Goal: Task Accomplishment & Management: Complete application form

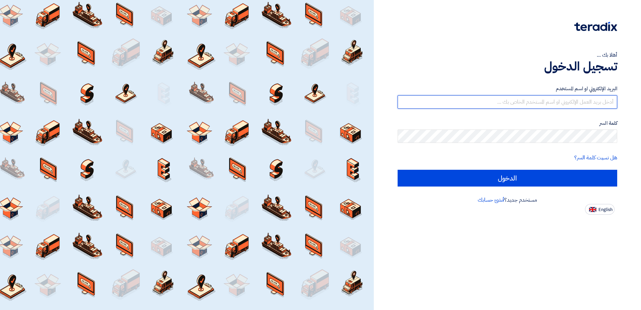
click at [566, 102] on input "text" at bounding box center [508, 101] width 220 height 13
type input "[EMAIL_ADDRESS][DOMAIN_NAME]"
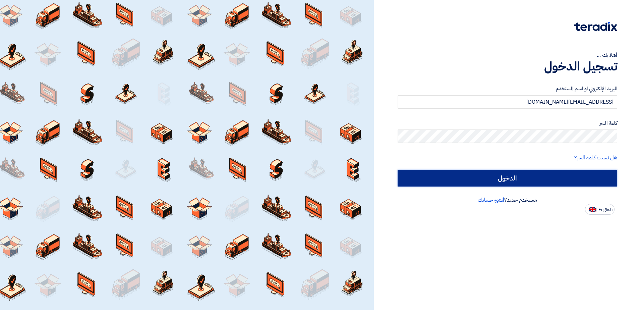
click at [433, 179] on input "الدخول" at bounding box center [508, 178] width 220 height 17
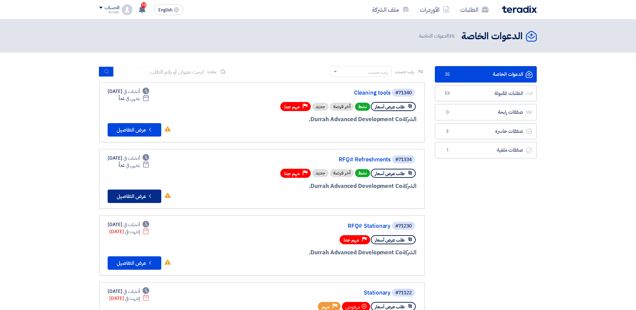
click at [131, 198] on button "Check details عرض التفاصيل" at bounding box center [135, 196] width 54 height 13
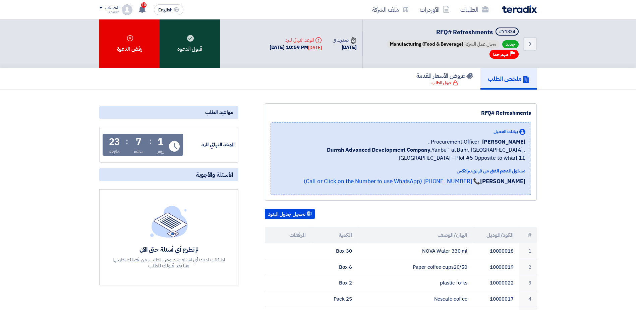
click at [198, 45] on div "قبول الدعوه" at bounding box center [190, 43] width 60 height 49
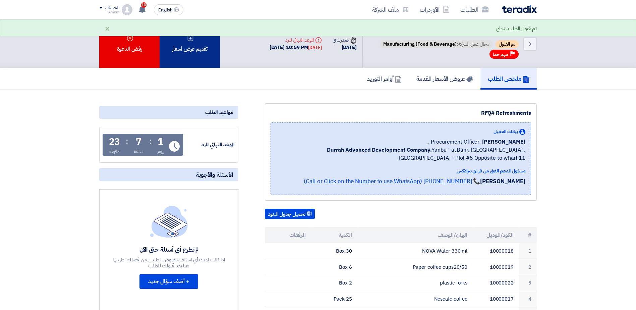
click at [193, 40] on icon at bounding box center [190, 38] width 7 height 7
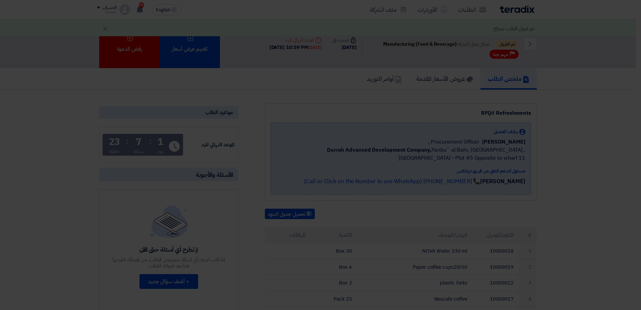
click at [330, 105] on div "أبدأ في تقديم عرض أسعار جديد تقديم عرض أسعار جديد من البداية" at bounding box center [320, 66] width 369 height 97
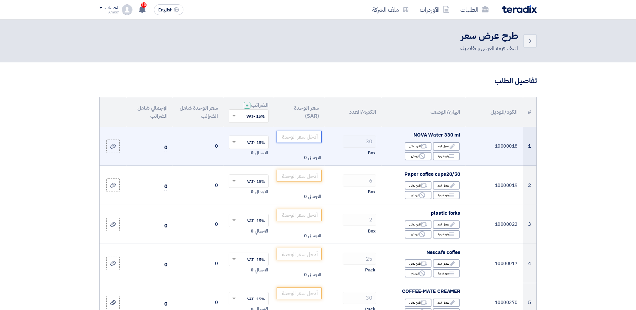
click at [304, 137] on input "number" at bounding box center [299, 137] width 45 height 12
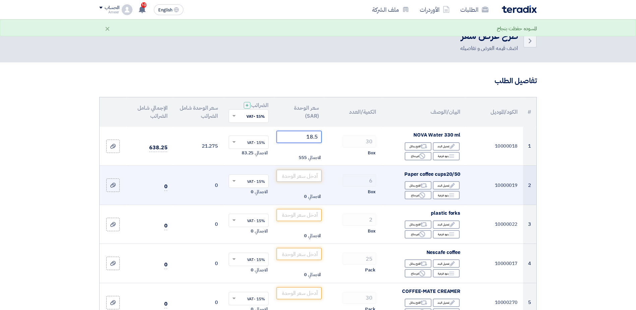
type input "18.5"
click at [299, 177] on input "number" at bounding box center [299, 176] width 45 height 12
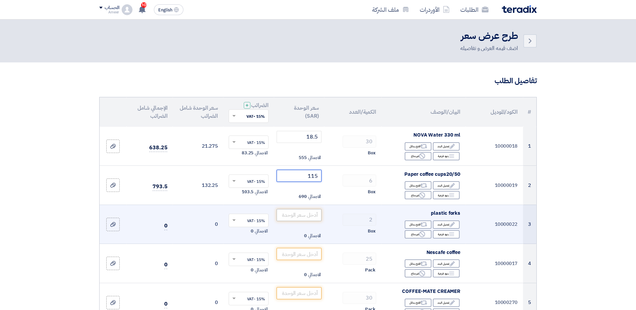
type input "115"
click at [301, 215] on input "number" at bounding box center [299, 215] width 45 height 12
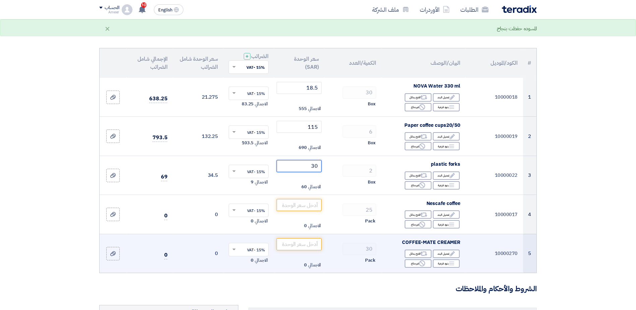
scroll to position [101, 0]
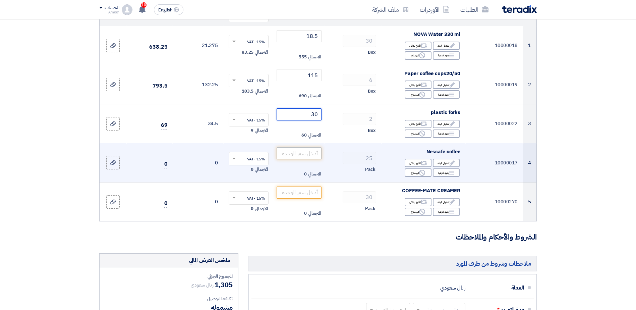
type input "30"
click at [307, 153] on input "number" at bounding box center [299, 153] width 45 height 12
type input "3"
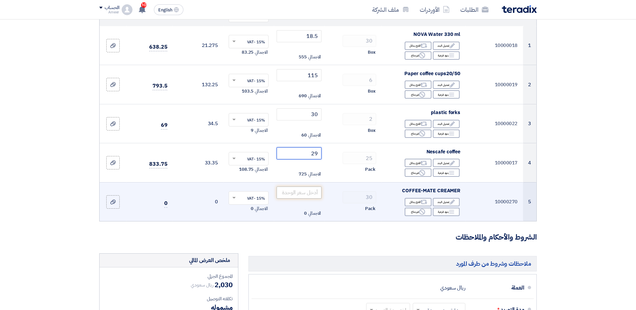
type input "29"
click at [304, 194] on input "number" at bounding box center [299, 192] width 45 height 12
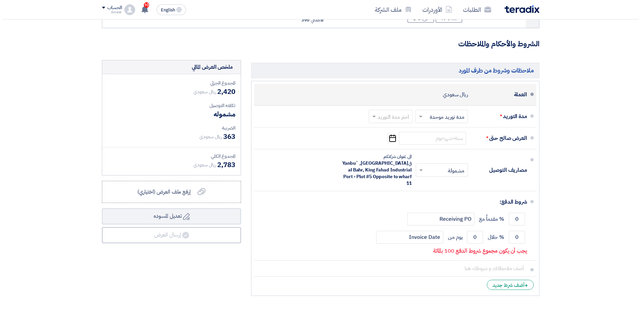
scroll to position [302, 0]
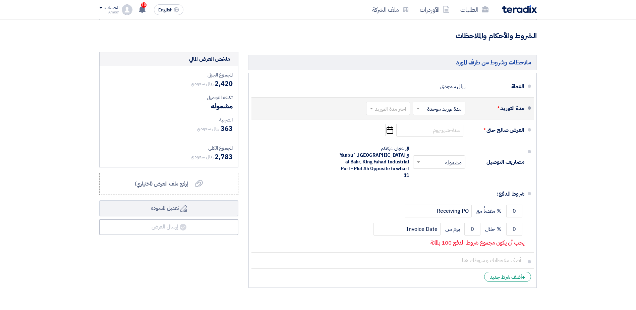
type input "13"
click at [394, 109] on input "text" at bounding box center [387, 109] width 41 height 10
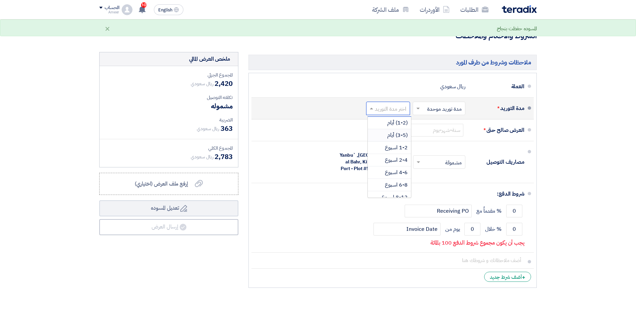
click at [392, 135] on span "(3-5) أيام" at bounding box center [397, 135] width 20 height 8
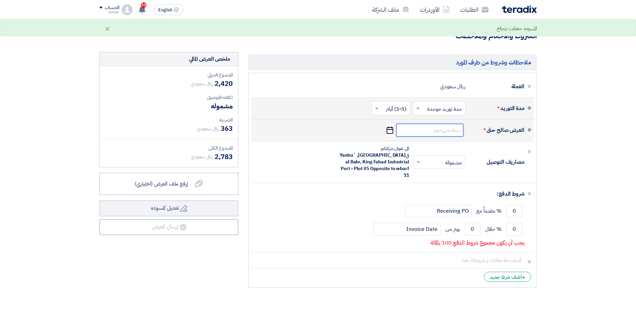
click at [426, 131] on input at bounding box center [429, 130] width 67 height 13
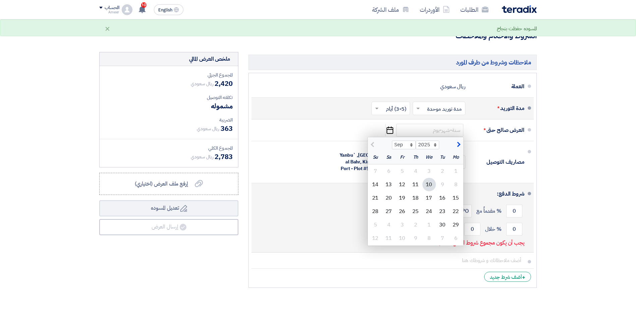
click at [442, 223] on div "30" at bounding box center [442, 224] width 13 height 13
type input "[DATE]"
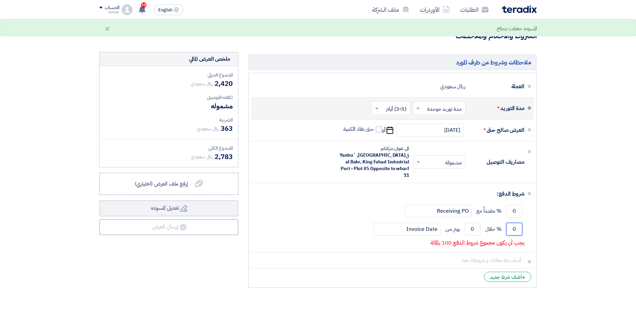
drag, startPoint x: 508, startPoint y: 224, endPoint x: 544, endPoint y: 221, distance: 35.7
click at [544, 221] on section "تفاصيل الطلب # الكود/الموديل البيان/الوصف الكمية/العدد سعر الوحدة (SAR) الضرائب…" at bounding box center [318, 37] width 636 height 552
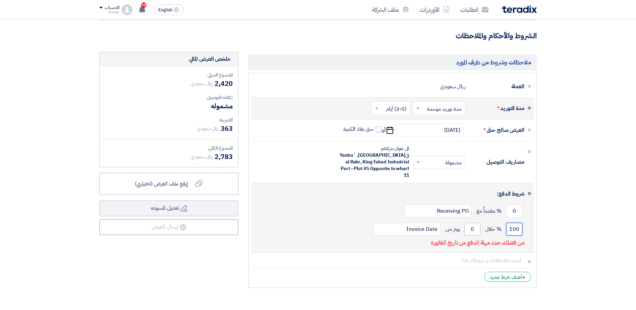
type input "100"
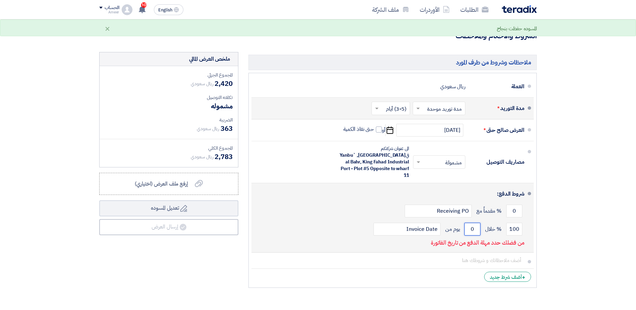
drag, startPoint x: 467, startPoint y: 222, endPoint x: 494, endPoint y: 224, distance: 27.2
click at [494, 224] on div "100 % خلال 0 يوم من Invoice Date" at bounding box center [391, 229] width 268 height 18
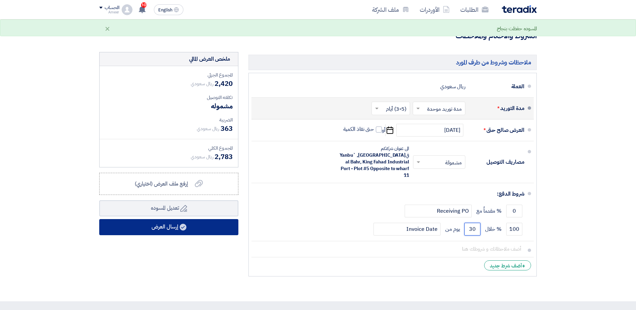
type input "30"
click at [160, 226] on button "إرسال العرض" at bounding box center [168, 227] width 139 height 16
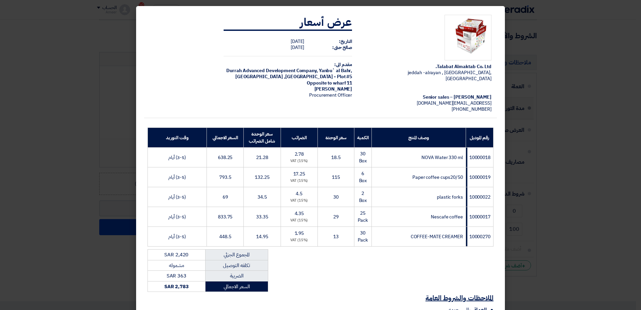
scroll to position [80, 0]
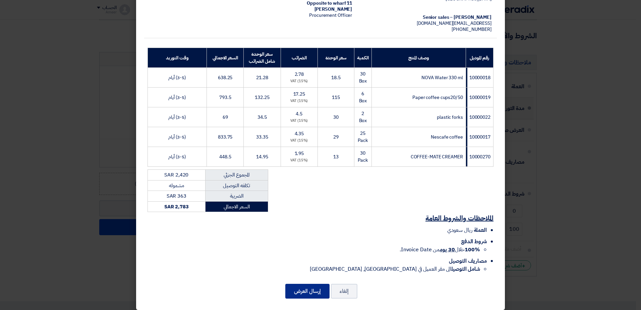
click at [319, 285] on button "إرسال العرض" at bounding box center [307, 291] width 44 height 15
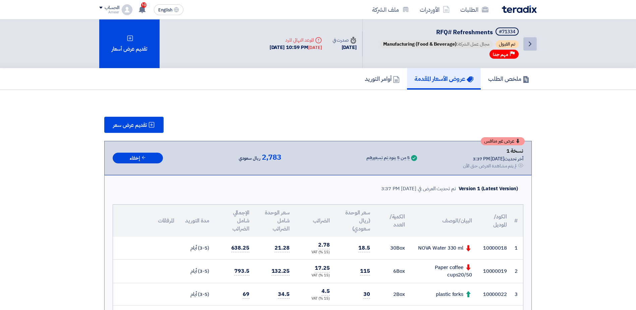
click at [533, 45] on icon "Back" at bounding box center [530, 44] width 8 height 8
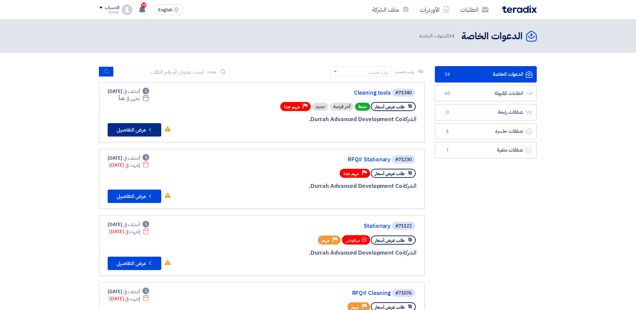
click at [132, 130] on button "Check details عرض التفاصيل" at bounding box center [135, 129] width 54 height 13
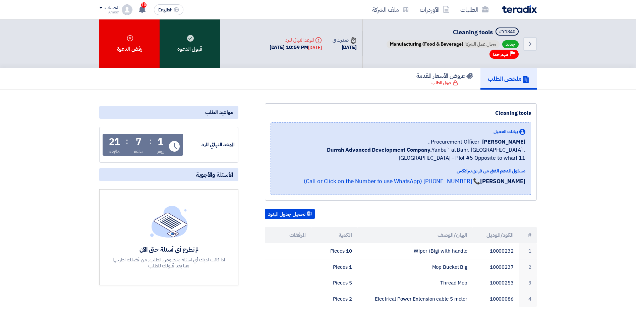
click at [191, 45] on div "قبول الدعوه" at bounding box center [190, 43] width 60 height 49
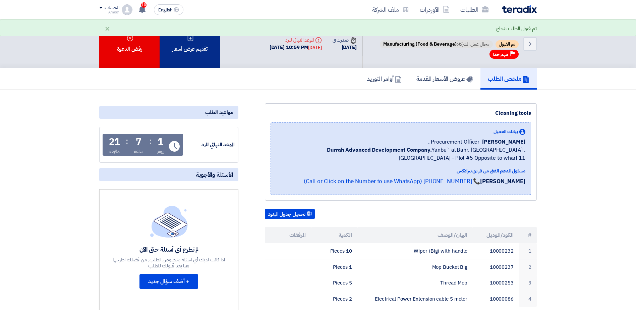
drag, startPoint x: 191, startPoint y: 45, endPoint x: 186, endPoint y: 46, distance: 4.1
click at [186, 46] on div "تقديم عرض أسعار" at bounding box center [190, 43] width 60 height 49
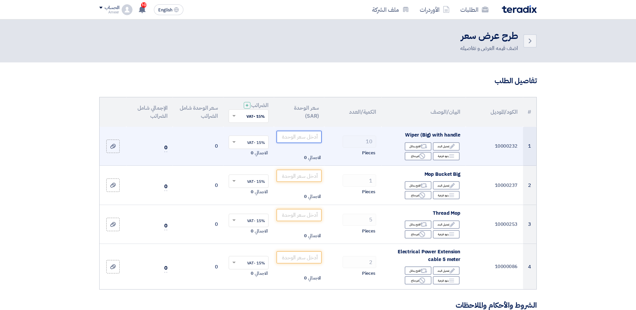
click at [298, 137] on input "number" at bounding box center [299, 137] width 45 height 12
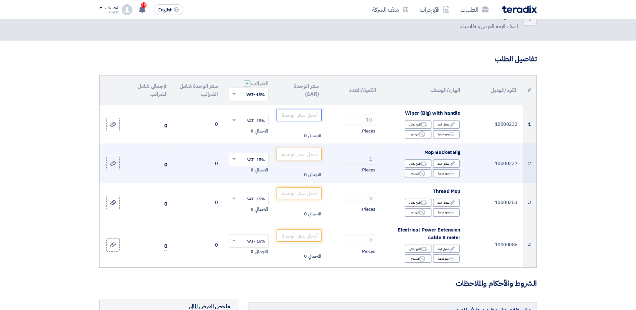
scroll to position [34, 0]
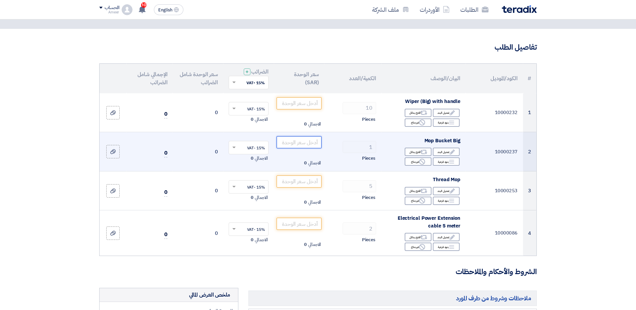
click at [303, 142] on input "number" at bounding box center [299, 142] width 45 height 12
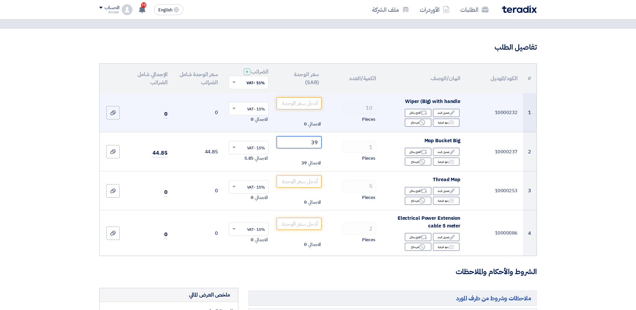
type input "39"
drag, startPoint x: 407, startPoint y: 102, endPoint x: 461, endPoint y: 104, distance: 53.7
click at [461, 104] on span "Wiper (Big) with handle" at bounding box center [432, 101] width 55 height 7
click at [303, 105] on input "number" at bounding box center [299, 103] width 45 height 12
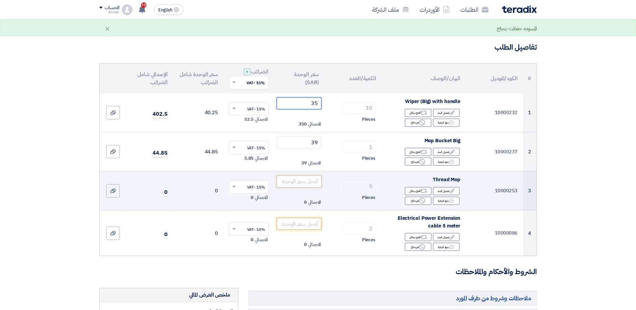
type input "35"
click at [307, 179] on input "number" at bounding box center [299, 181] width 45 height 12
drag, startPoint x: 433, startPoint y: 179, endPoint x: 461, endPoint y: 181, distance: 28.2
click at [461, 181] on td "Thread Mop Edit تعديل البند Alternative اقترح بدائل Breakdown بنود فرعية Reject" at bounding box center [424, 190] width 84 height 39
copy span "Thread Mop"
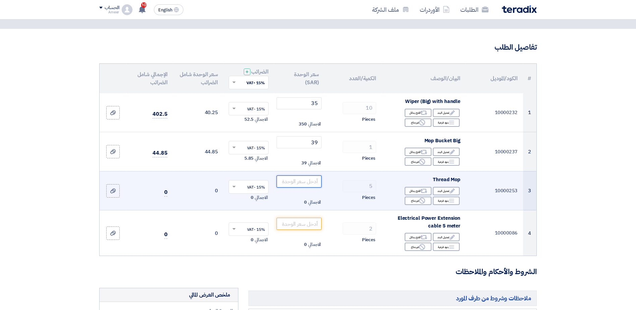
click at [300, 182] on input "number" at bounding box center [299, 181] width 45 height 12
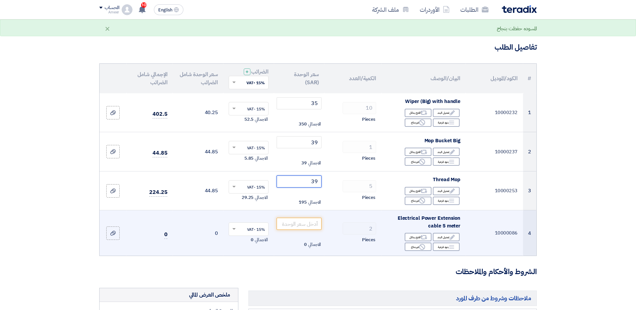
type input "39"
drag, startPoint x: 424, startPoint y: 218, endPoint x: 460, endPoint y: 220, distance: 36.3
click at [460, 220] on span "Electrical Power Extension cable 5 meter" at bounding box center [429, 221] width 63 height 15
copy span "ower Extension"
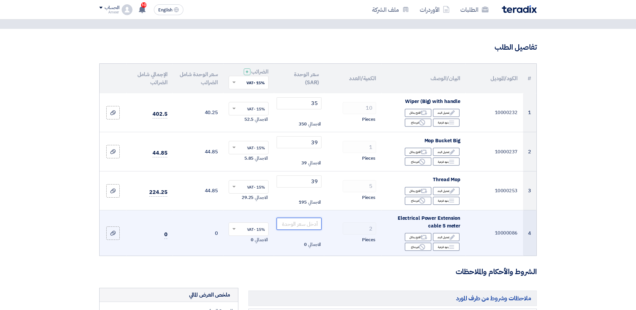
click at [305, 225] on input "number" at bounding box center [299, 224] width 45 height 12
type input "110"
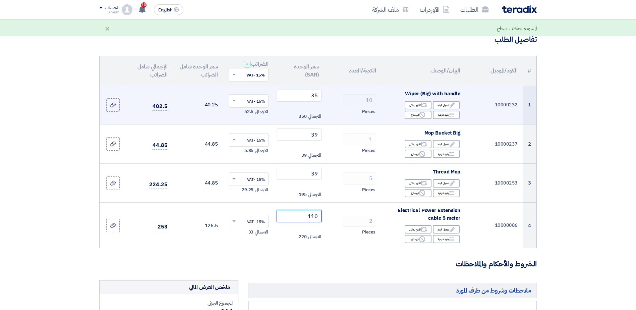
scroll to position [0, 0]
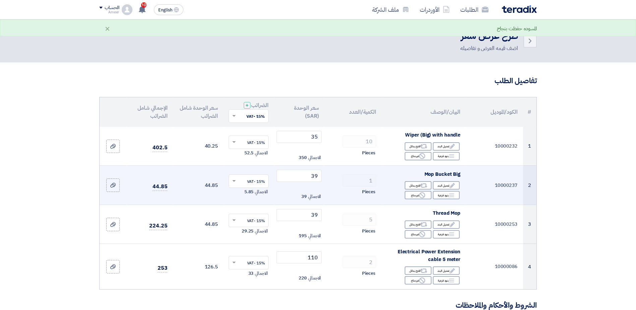
drag, startPoint x: 427, startPoint y: 174, endPoint x: 463, endPoint y: 180, distance: 36.6
click at [463, 180] on td "Mop Bucket Big Edit تعديل البند Alternative اقترح بدائل Breakdown بنود فرعية Re…" at bounding box center [424, 185] width 84 height 39
drag, startPoint x: 463, startPoint y: 180, endPoint x: 425, endPoint y: 174, distance: 38.9
click at [425, 174] on span "Mop Bucket Big" at bounding box center [443, 173] width 36 height 7
drag, startPoint x: 425, startPoint y: 173, endPoint x: 463, endPoint y: 176, distance: 38.0
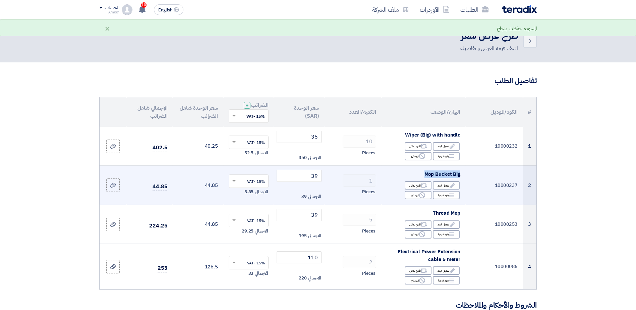
click at [463, 175] on td "Mop Bucket Big Edit تعديل البند Alternative اقترح بدائل Breakdown بنود فرعية Re…" at bounding box center [424, 185] width 84 height 39
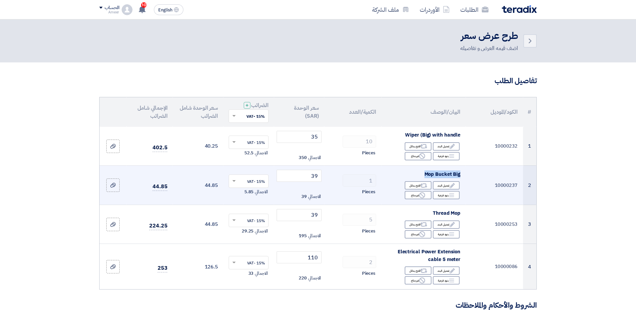
copy span "Mop Bucket Big"
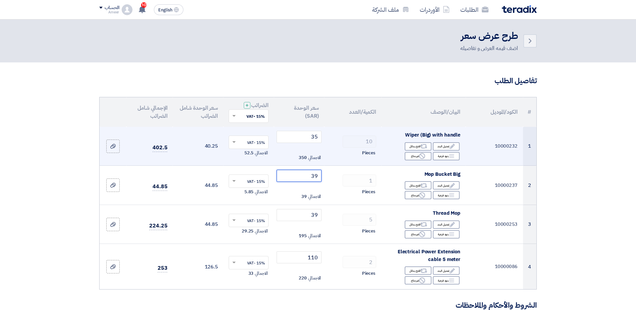
drag, startPoint x: 299, startPoint y: 175, endPoint x: 386, endPoint y: 164, distance: 88.2
click at [386, 164] on tbody "1 10000232 Wiper (Big) with handle Edit تعديل البند Alternative اقترح بدائل Bre…" at bounding box center [318, 208] width 437 height 163
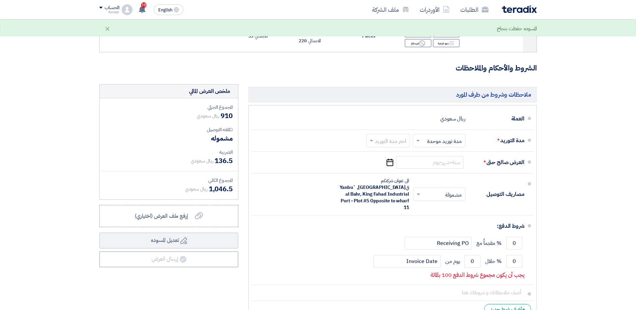
scroll to position [201, 0]
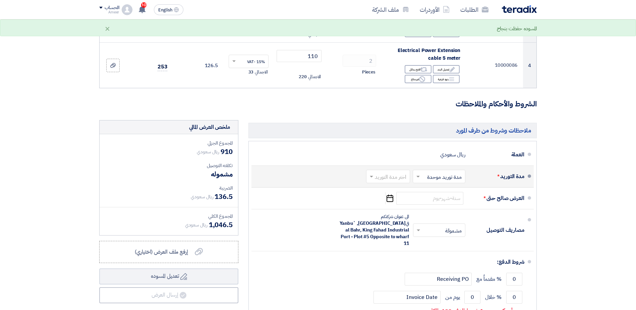
type input "145"
click at [389, 174] on input "text" at bounding box center [387, 177] width 41 height 10
click at [390, 202] on span "(3-5) أيام" at bounding box center [397, 203] width 20 height 8
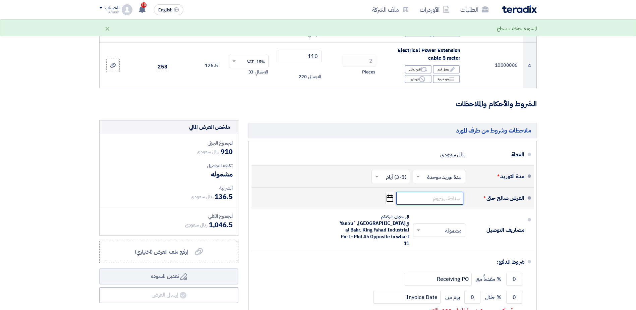
click at [443, 196] on input at bounding box center [429, 198] width 67 height 13
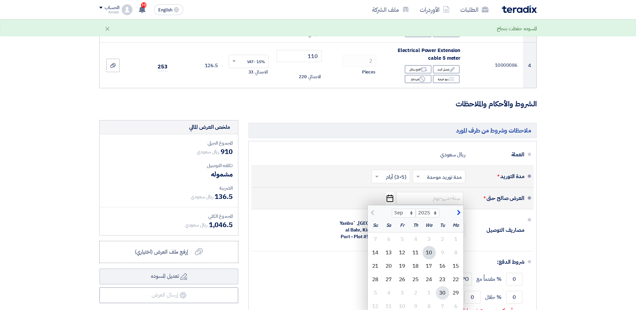
click at [444, 292] on div "30" at bounding box center [442, 292] width 13 height 13
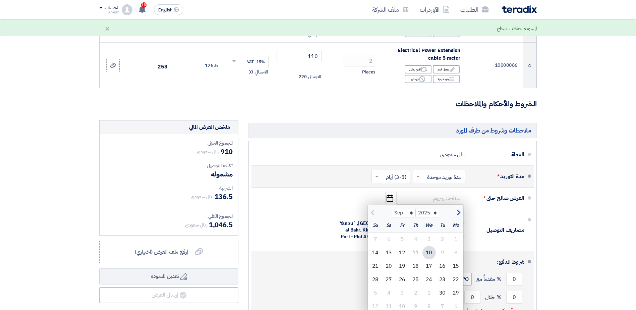
type input "[DATE]"
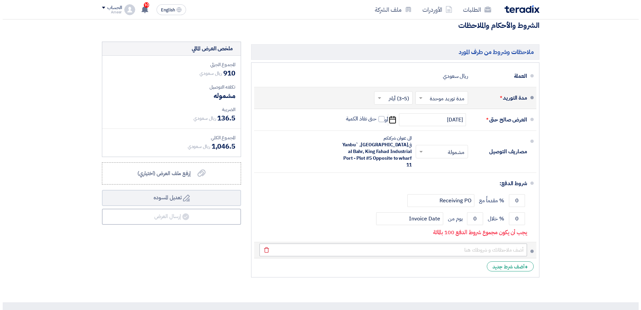
scroll to position [302, 0]
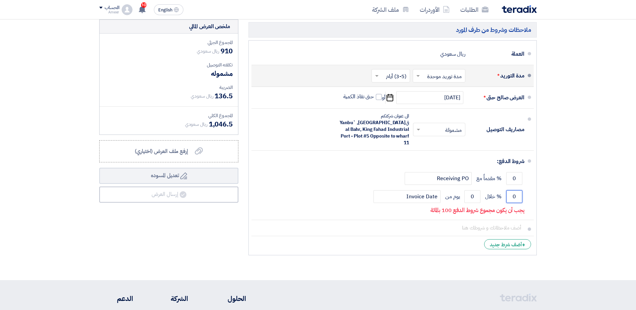
drag, startPoint x: 508, startPoint y: 192, endPoint x: 556, endPoint y: 182, distance: 49.2
click at [556, 182] on section "تفاصيل الطلب # الكود/الموديل البيان/الوصف الكمية/العدد سعر الوحدة (SAR) الضرائب…" at bounding box center [318, 20] width 636 height 519
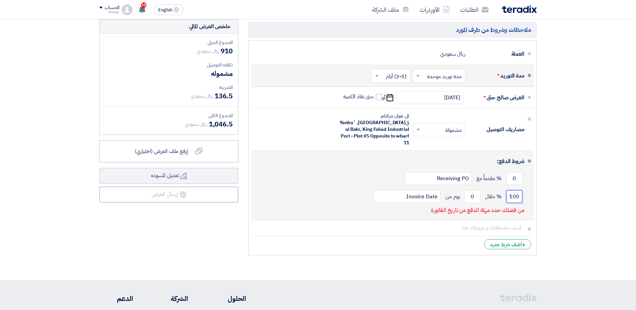
type input "100"
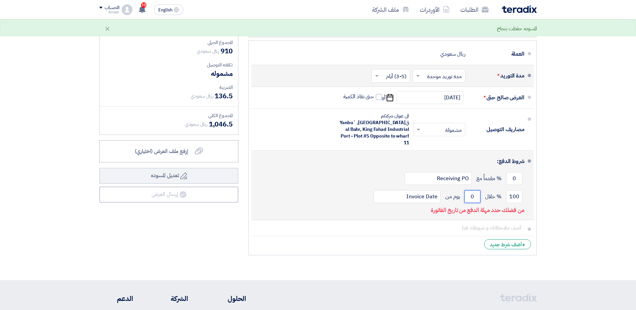
drag, startPoint x: 490, startPoint y: 184, endPoint x: 511, endPoint y: 180, distance: 21.2
click at [511, 180] on div "شروط الدفع: 0 % مقدماً مع Receiving PO 100 % خلال 0" at bounding box center [391, 185] width 268 height 64
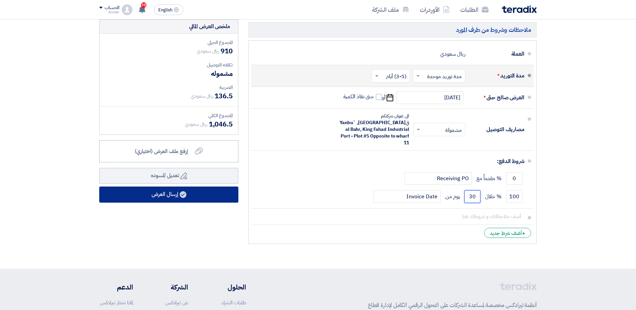
type input "30"
click at [155, 196] on button "إرسال العرض" at bounding box center [168, 194] width 139 height 16
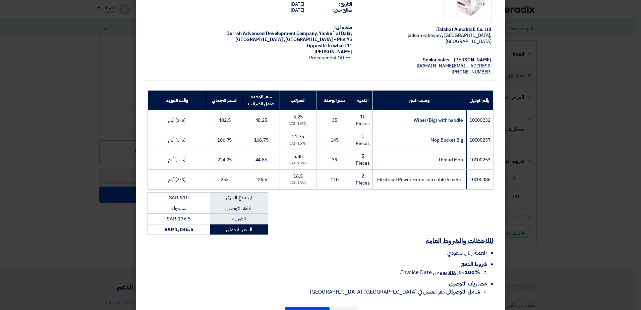
scroll to position [60, 0]
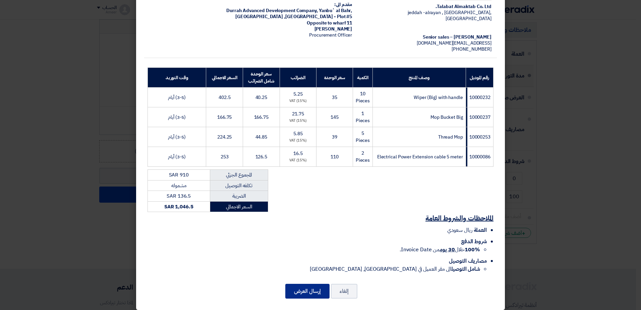
click at [315, 284] on button "إرسال العرض" at bounding box center [307, 291] width 44 height 15
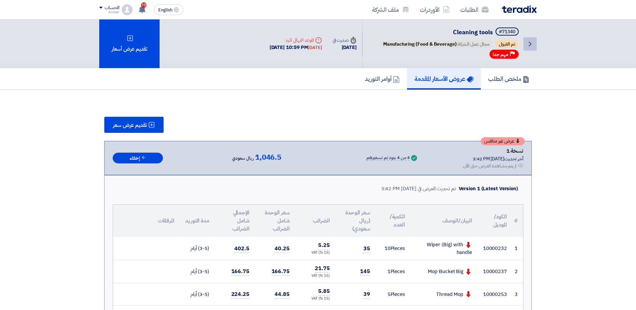
click at [533, 44] on icon "Back" at bounding box center [530, 44] width 8 height 8
